Goal: Task Accomplishment & Management: Complete application form

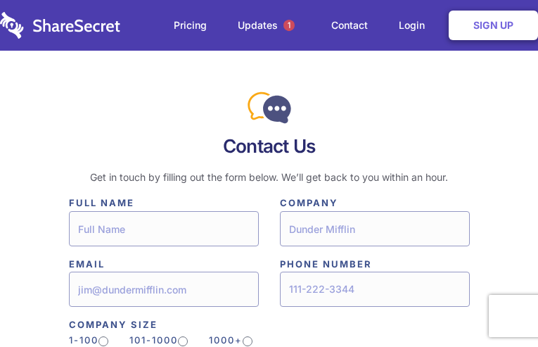
type input"] "nBzkiaANN"
type input"] "lamAHIwYJhXYdTz"
type input"] "[EMAIL_ADDRESS][DOMAIN_NAME]"
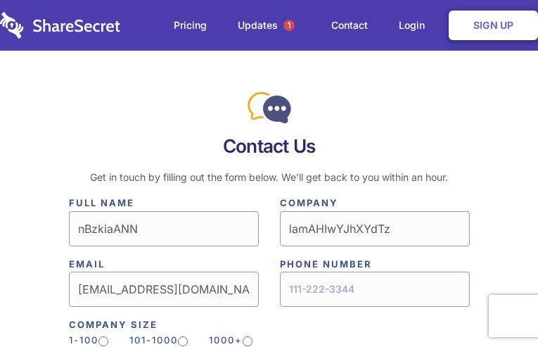
type input"] "2599252261"
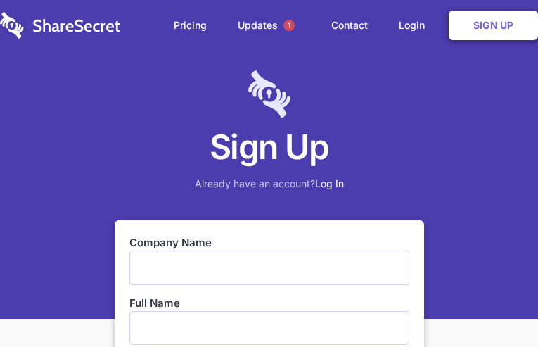
type input "EvVOXxPhTqkZy"
type input "HIDiLcSfqMdfUT"
type input "[EMAIL_ADDRESS][DOMAIN_NAME]"
